Goal: Book appointment/travel/reservation

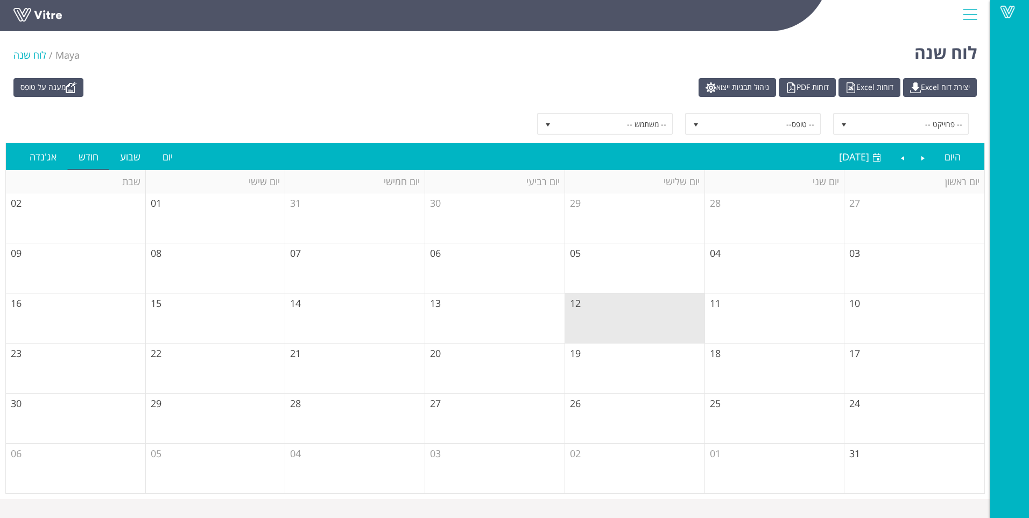
click at [503, 329] on td "11" at bounding box center [775, 318] width 140 height 50
click at [503, 329] on td "12" at bounding box center [635, 318] width 140 height 50
click at [164, 156] on link "יום" at bounding box center [168, 156] width 32 height 25
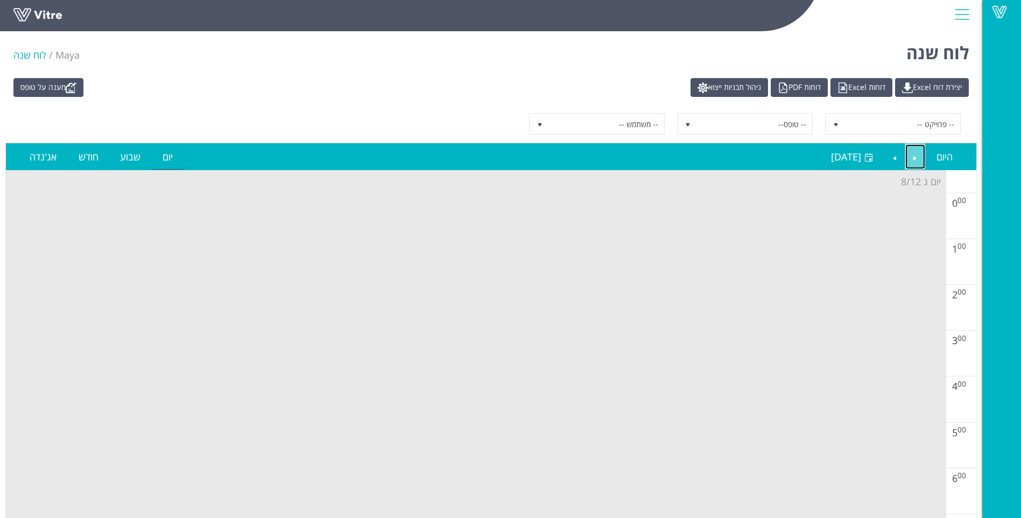
click at [503, 156] on link "Previous" at bounding box center [916, 156] width 20 height 25
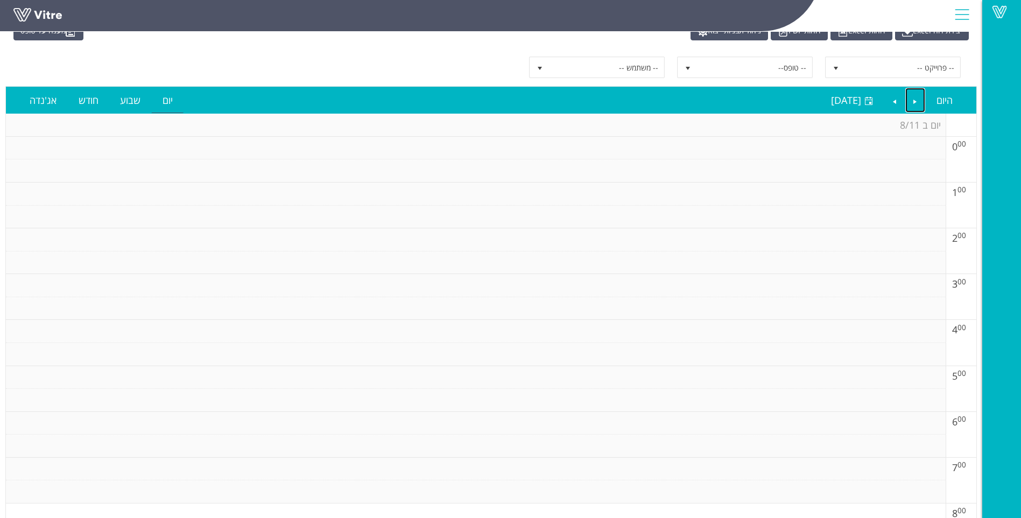
scroll to position [54, 0]
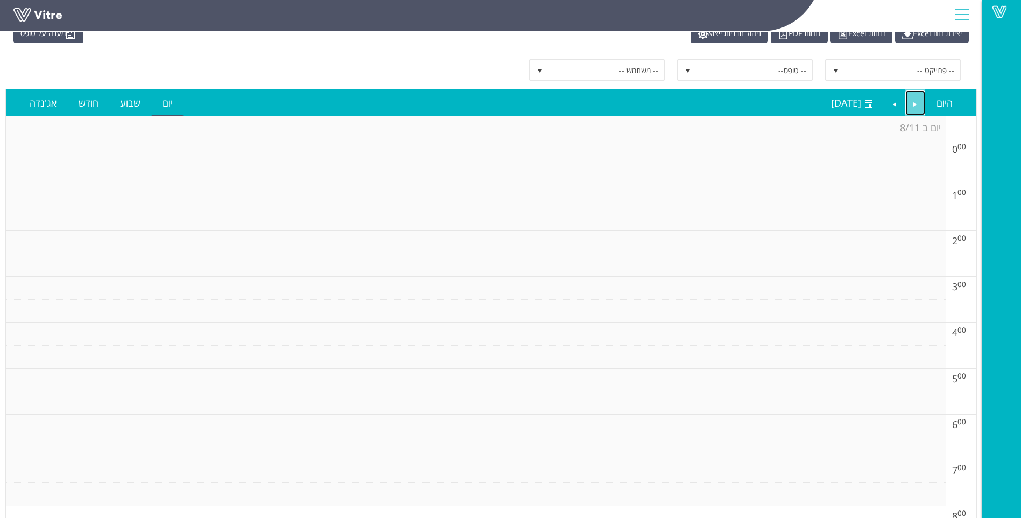
click at [503, 105] on link "Previous" at bounding box center [916, 102] width 20 height 25
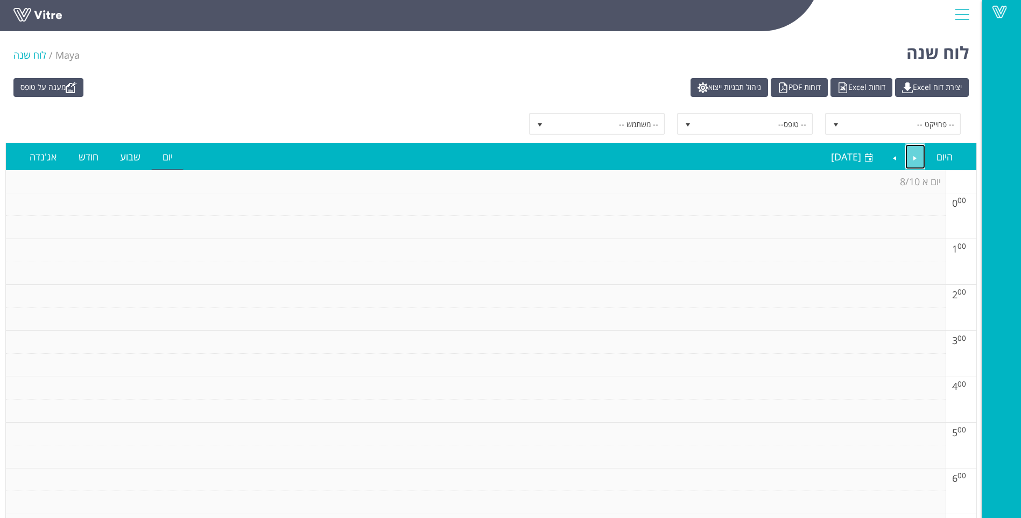
click at [503, 163] on link "Previous" at bounding box center [916, 156] width 20 height 25
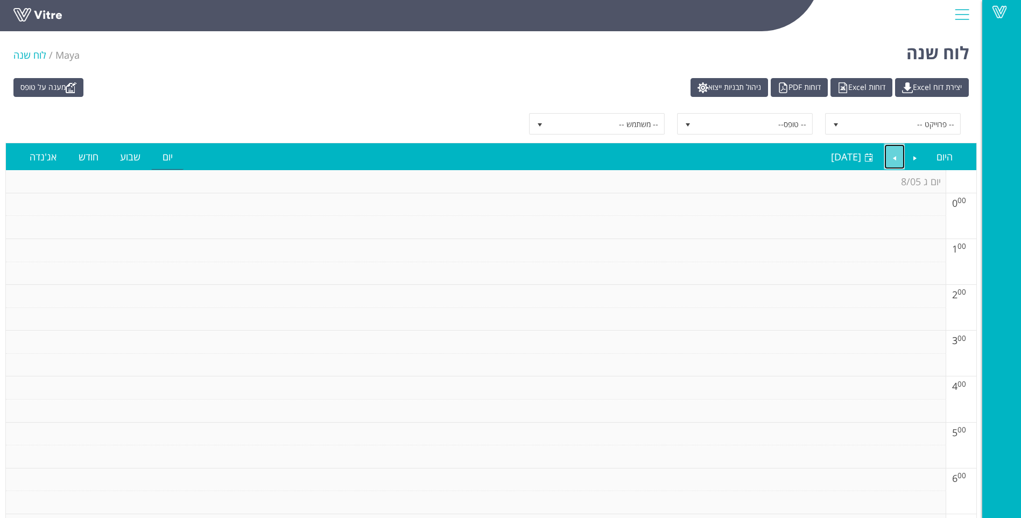
click at [503, 159] on link "Next" at bounding box center [895, 156] width 20 height 25
click at [503, 19] on link "Vitre" at bounding box center [1001, 12] width 39 height 25
